Goal: Transaction & Acquisition: Purchase product/service

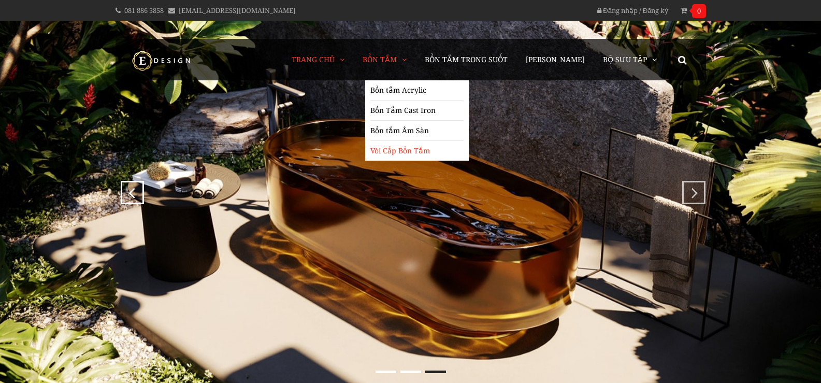
click at [407, 151] on link "Vòi Cấp Bồn Tắm" at bounding box center [416, 151] width 93 height 20
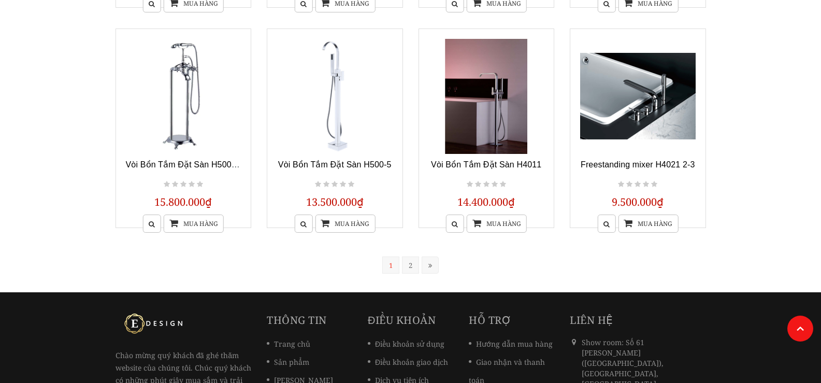
scroll to position [881, 0]
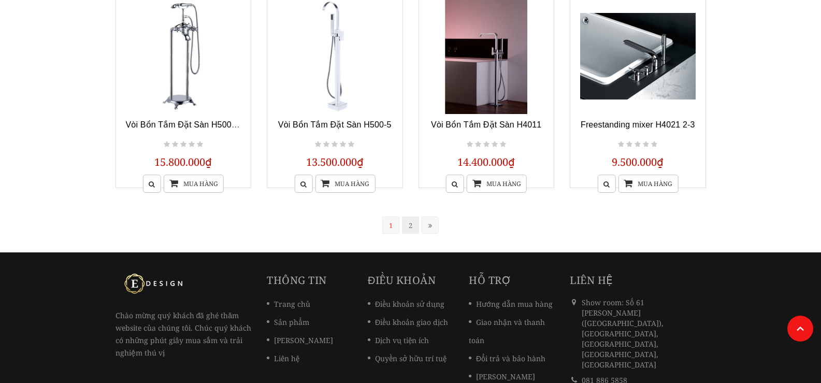
click at [410, 223] on link "2" at bounding box center [410, 225] width 17 height 17
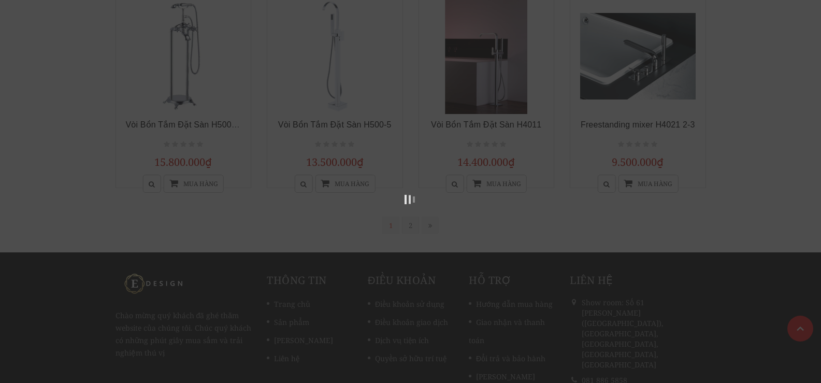
scroll to position [209, 0]
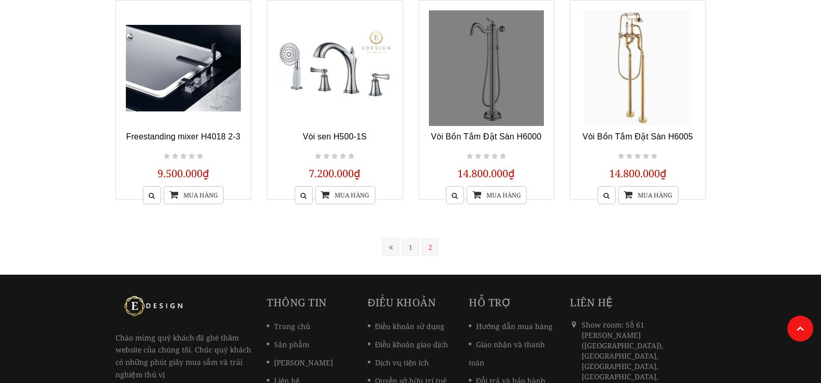
click at [495, 75] on link at bounding box center [487, 68] width 116 height 116
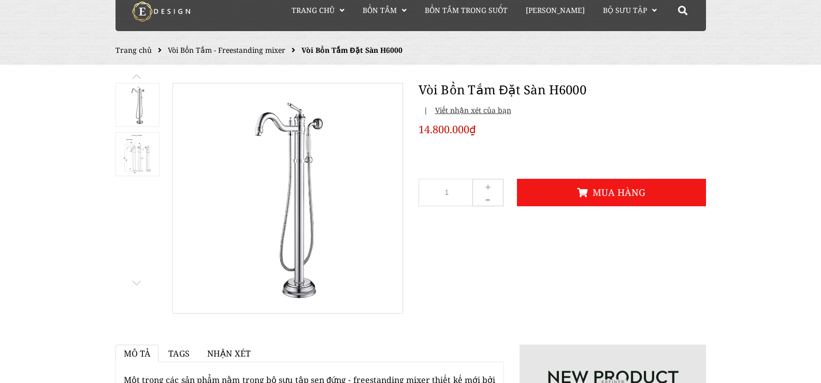
scroll to position [52, 0]
